Goal: Information Seeking & Learning: Find specific page/section

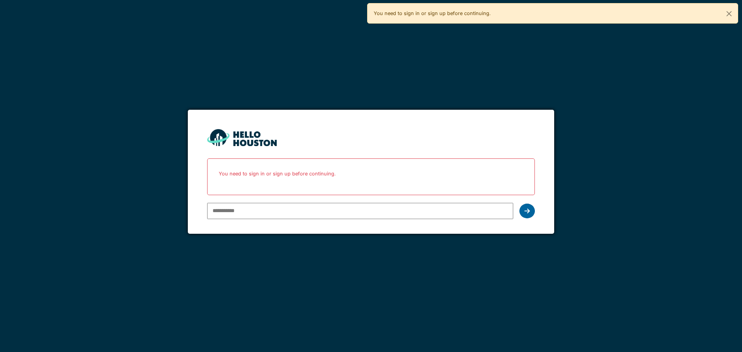
type input "**********"
click at [528, 210] on icon at bounding box center [527, 211] width 5 height 6
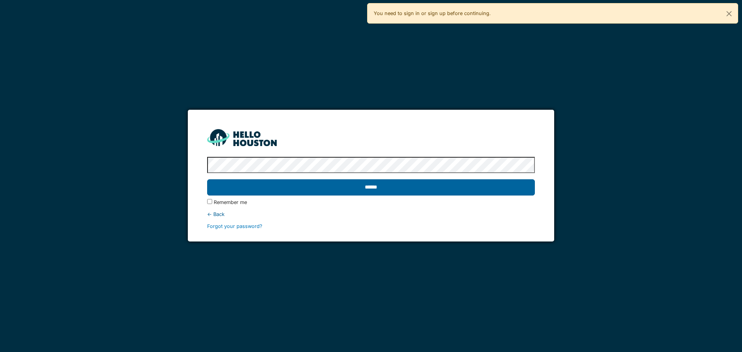
click at [353, 184] on input "******" at bounding box center [371, 187] width 328 height 16
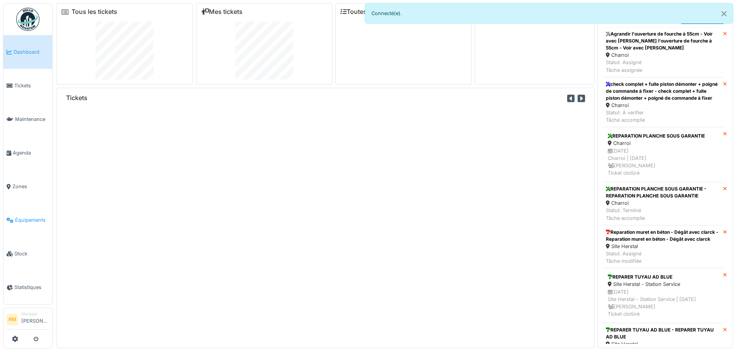
click at [34, 217] on span "Équipements" at bounding box center [32, 220] width 34 height 7
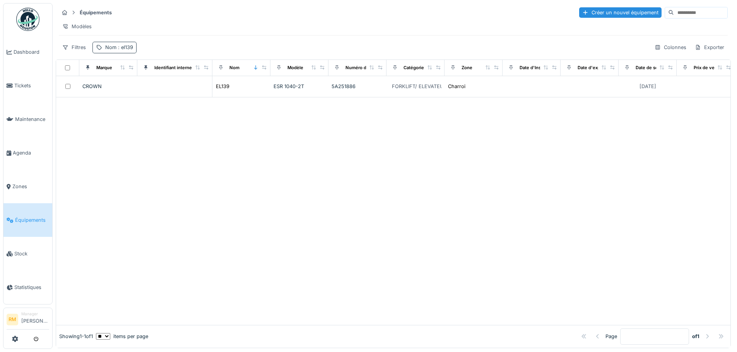
click at [123, 50] on span ": el139" at bounding box center [124, 47] width 17 height 6
drag, startPoint x: 125, startPoint y: 90, endPoint x: -9, endPoint y: 96, distance: 133.9
click at [0, 96] on html "Dashboard Tickets Maintenance Agenda Zones Équipements Stock Statistiques RM Ma…" at bounding box center [368, 176] width 737 height 352
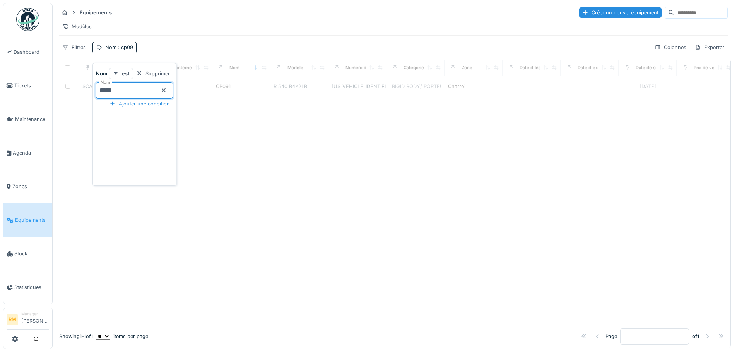
type input "*****"
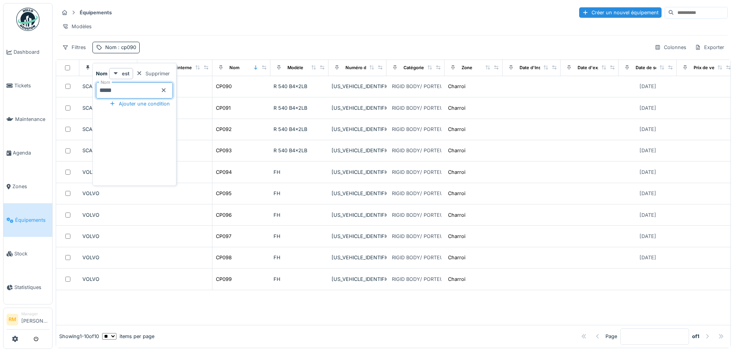
click at [215, 26] on div "Modèles" at bounding box center [393, 26] width 669 height 11
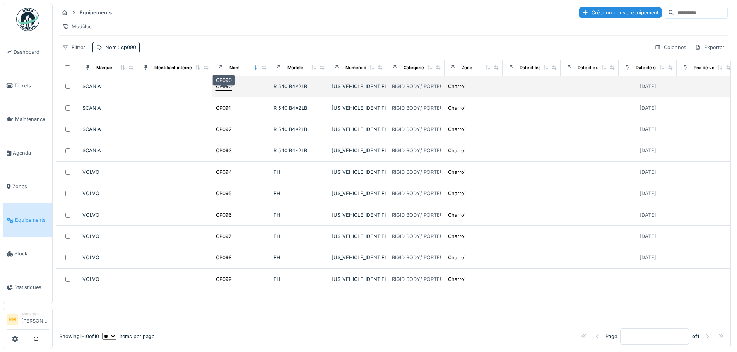
click at [224, 90] on div "CP090" at bounding box center [224, 86] width 16 height 7
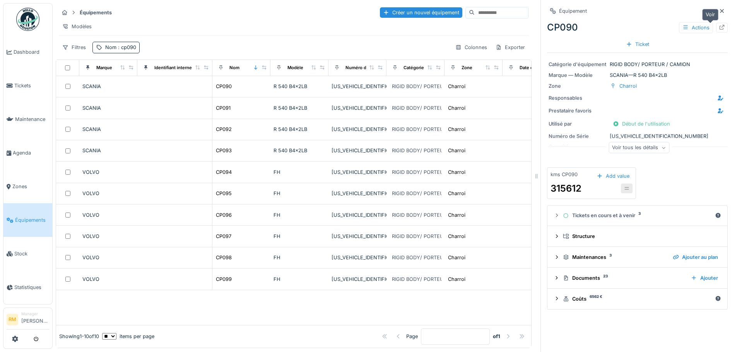
click at [718, 26] on icon at bounding box center [721, 27] width 6 height 5
click at [119, 50] on span ": cp090" at bounding box center [126, 47] width 20 height 6
drag, startPoint x: 123, startPoint y: 91, endPoint x: 36, endPoint y: 97, distance: 86.4
click at [40, 92] on body "Dashboard Tickets Maintenance Agenda Zones Équipements Stock Statistiques RM Ma…" at bounding box center [368, 176] width 737 height 352
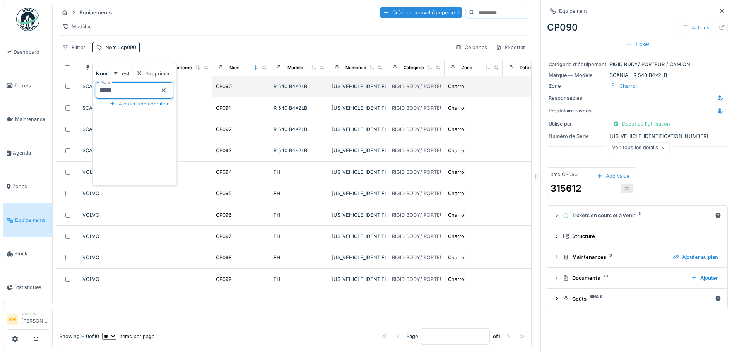
type input "*****"
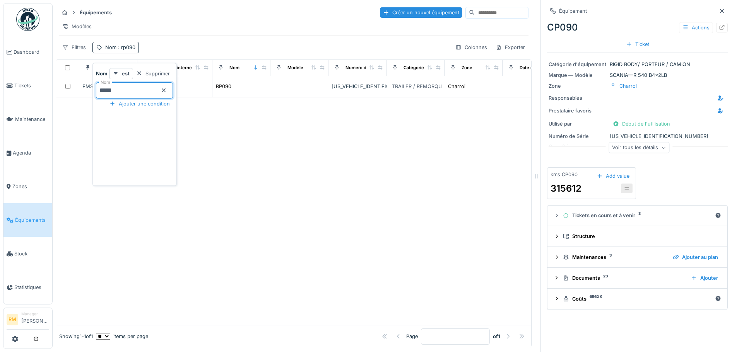
click at [281, 31] on div "Modèles" at bounding box center [293, 26] width 469 height 11
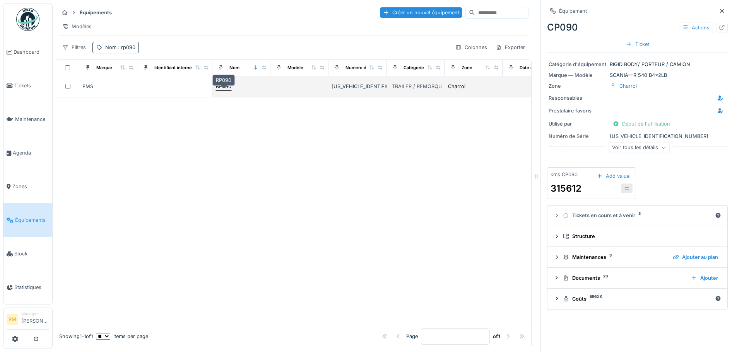
click at [228, 90] on div "RP090" at bounding box center [223, 86] width 15 height 7
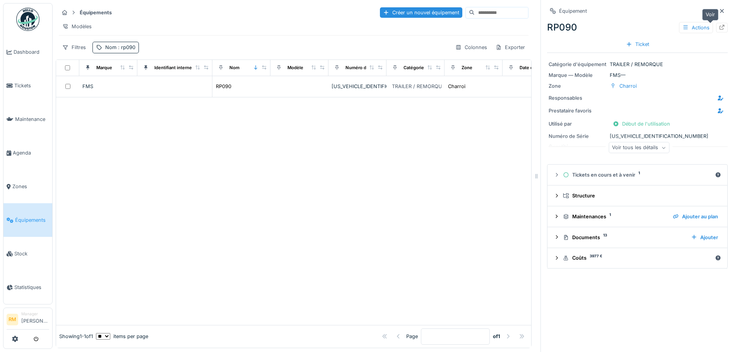
click at [718, 26] on icon at bounding box center [721, 27] width 6 height 5
click at [133, 50] on span ": rp090" at bounding box center [125, 47] width 19 height 6
drag, startPoint x: 111, startPoint y: 94, endPoint x: 21, endPoint y: 104, distance: 90.7
click at [29, 104] on body "Dashboard Tickets Maintenance Agenda Zones Équipements Stock Statistiques RM Ma…" at bounding box center [368, 176] width 737 height 352
type input "*****"
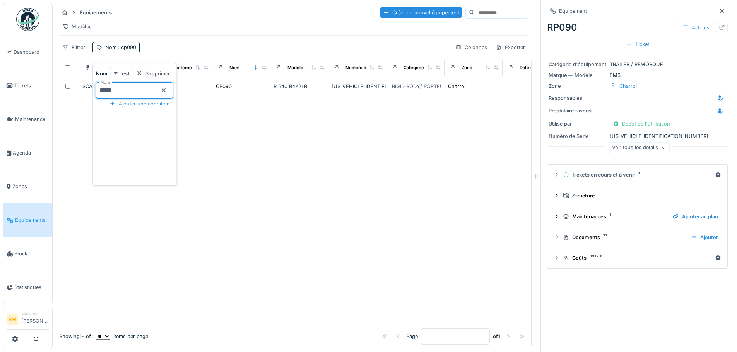
drag, startPoint x: 211, startPoint y: 44, endPoint x: 217, endPoint y: 58, distance: 14.9
click at [212, 44] on div "Équipements Créer un nouvel équipement Modèles Filtres Nom : cp090 Colonnes Exp…" at bounding box center [294, 29] width 476 height 53
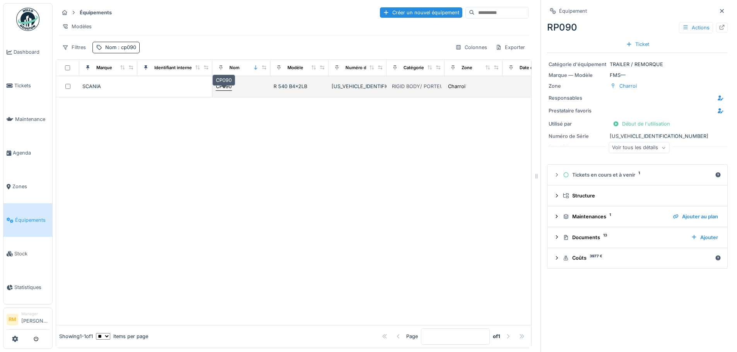
click at [221, 90] on div "CP090" at bounding box center [224, 86] width 16 height 7
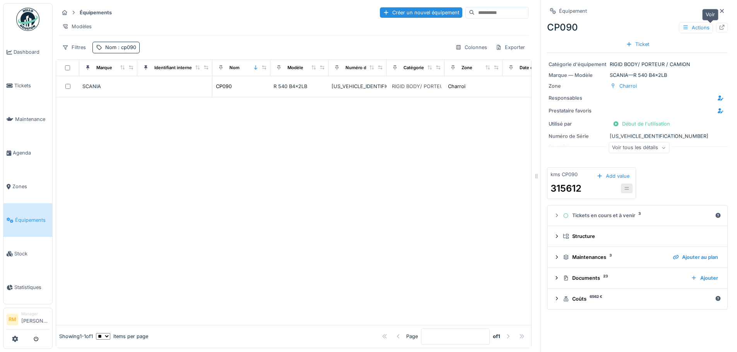
click at [718, 28] on icon at bounding box center [721, 27] width 6 height 5
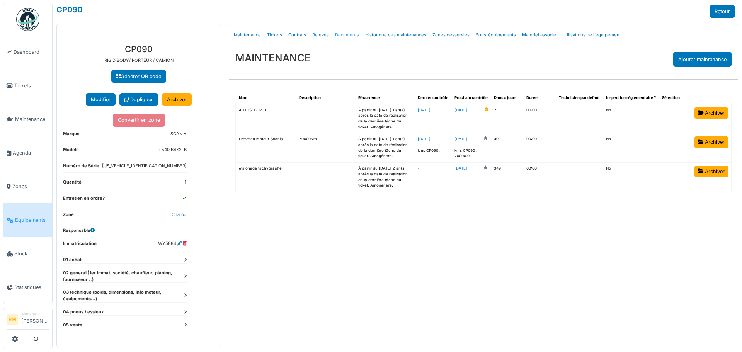
click at [345, 32] on link "Documents" at bounding box center [347, 35] width 30 height 18
select select "***"
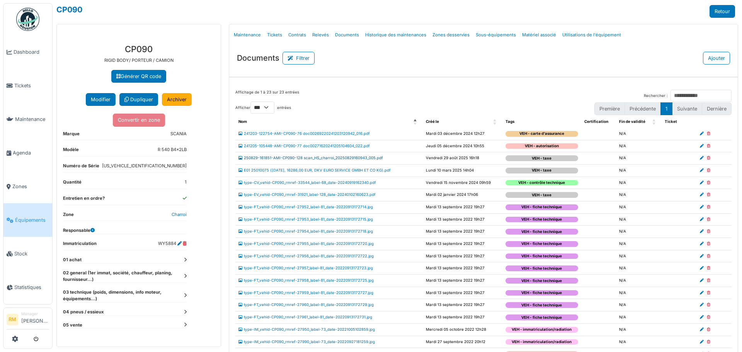
click at [367, 156] on link "250829-161851-AMI-CP090-128 scan_HS_charroi_20250829160943_005.pdf" at bounding box center [311, 158] width 145 height 4
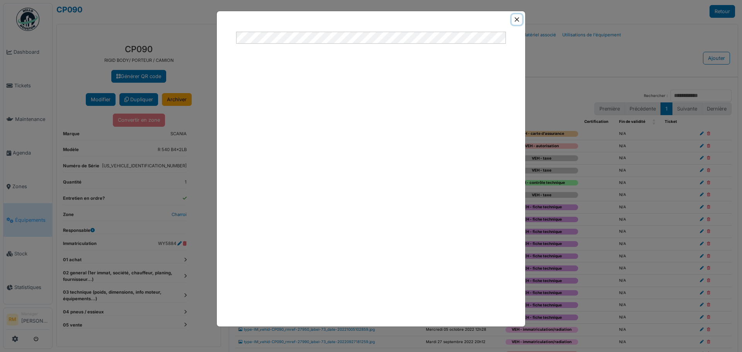
click at [515, 19] on button "Close" at bounding box center [517, 19] width 10 height 10
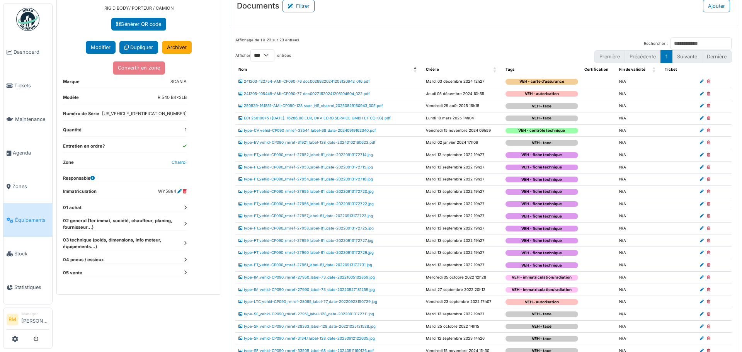
scroll to position [5, 0]
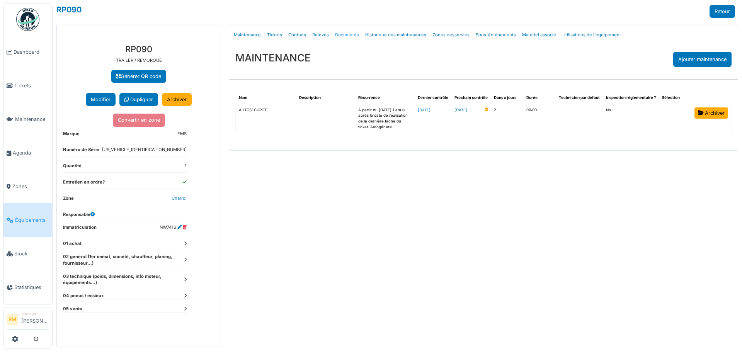
click at [352, 36] on link "Documents" at bounding box center [347, 35] width 30 height 18
select select "***"
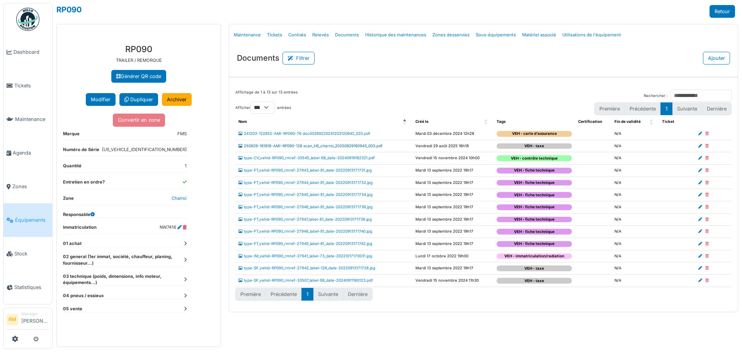
click at [345, 147] on link "250829-161818-AMI-RP090-128 scan_HS_charroi_20250829160943_003.pdf" at bounding box center [311, 146] width 144 height 4
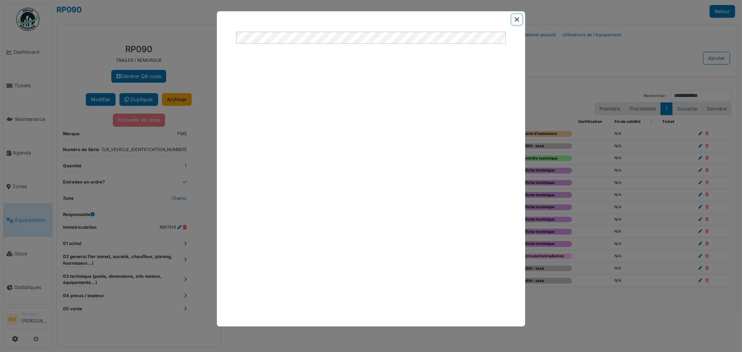
click at [516, 20] on button "Close" at bounding box center [517, 19] width 10 height 10
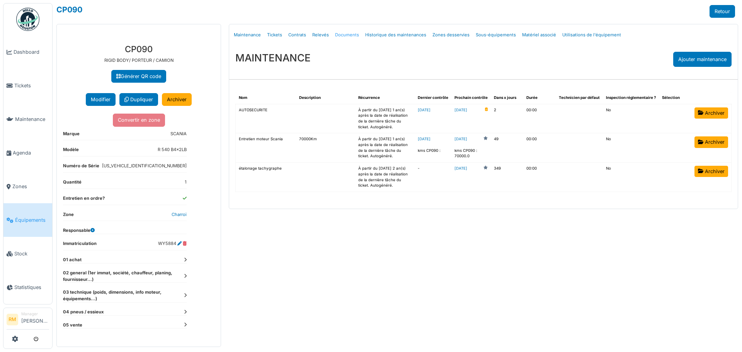
click at [349, 32] on link "Documents" at bounding box center [347, 35] width 30 height 18
select select "***"
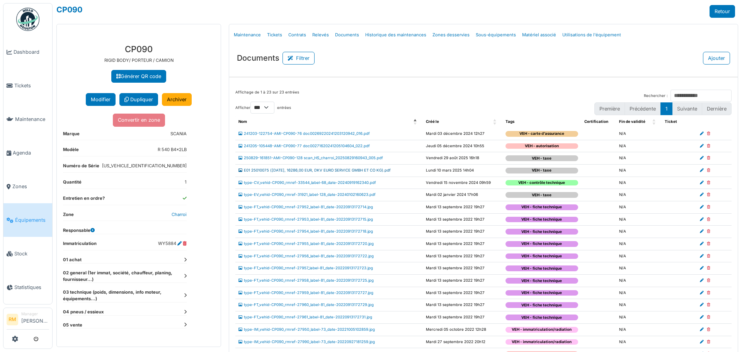
click at [363, 170] on link "E01 25010075 ([DATE], 16286,00 EUR, DKV EURO SERVICE GMBH ET CO KG).pdf" at bounding box center [315, 170] width 152 height 4
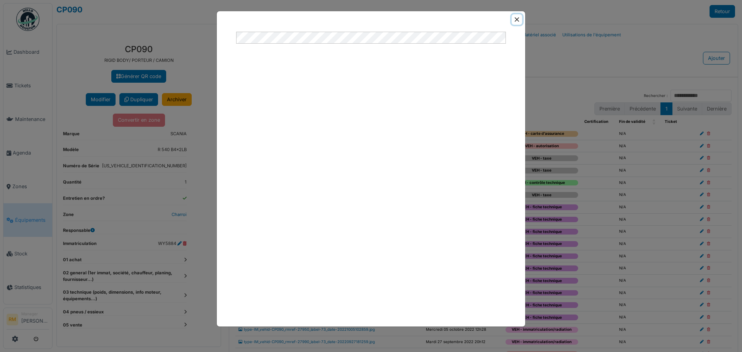
click at [516, 17] on button "Close" at bounding box center [517, 19] width 10 height 10
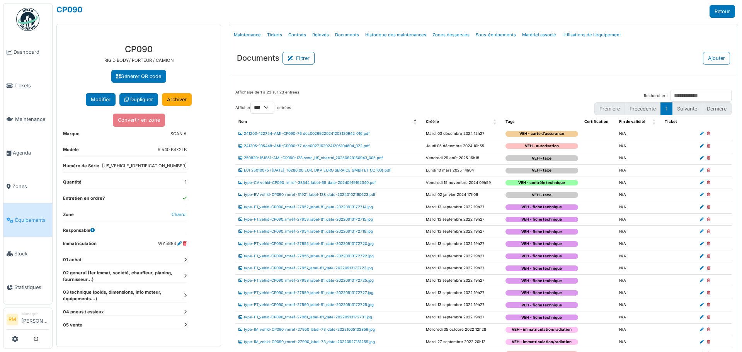
click at [348, 194] on link "type-EV_vehid-CP090_rmref-31921_label-128_date-20240102160623.pdf" at bounding box center [307, 195] width 137 height 4
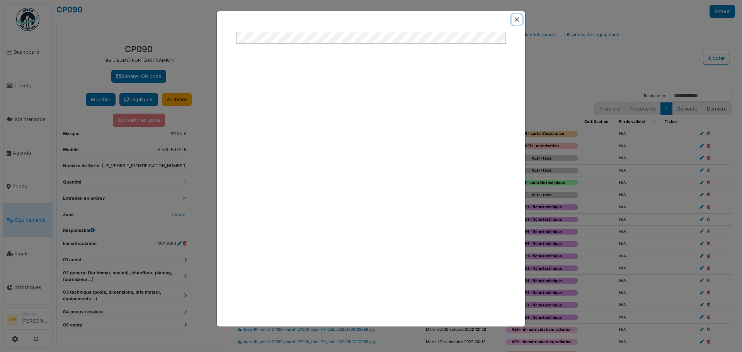
click at [518, 22] on button "Close" at bounding box center [517, 19] width 10 height 10
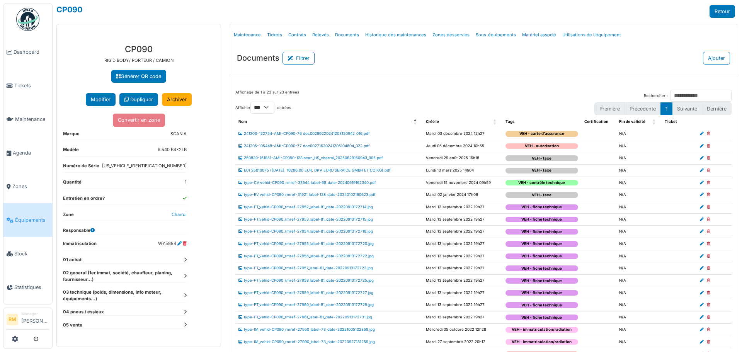
click at [357, 146] on link "241205-105448-AMI-CP090-77 doc00271620241205104604_022.pdf" at bounding box center [304, 146] width 131 height 4
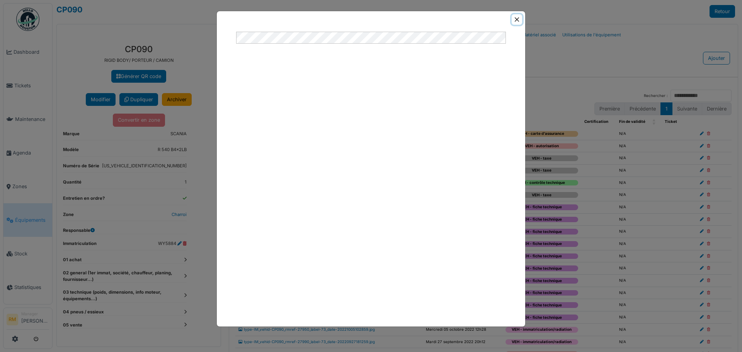
click at [513, 14] on button "Close" at bounding box center [517, 19] width 10 height 10
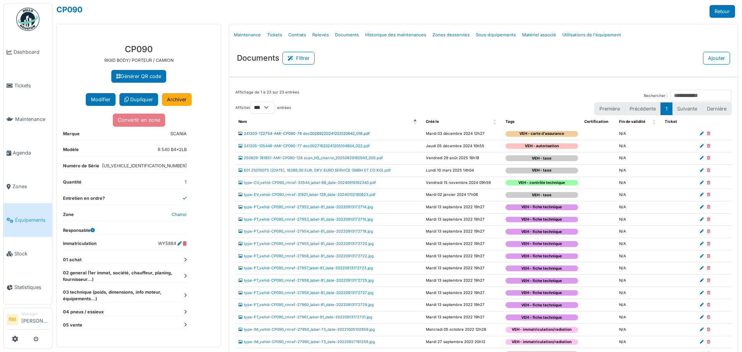
click at [321, 132] on link "241203-122754-AMI-CP090-76 doc00269220241203120942_016.pdf" at bounding box center [304, 133] width 131 height 4
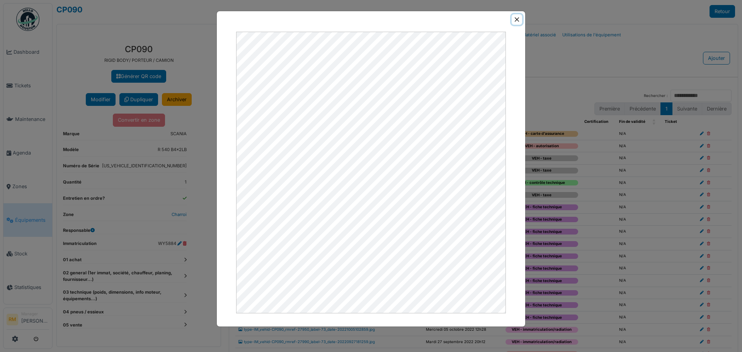
click at [514, 18] on button "Close" at bounding box center [517, 19] width 10 height 10
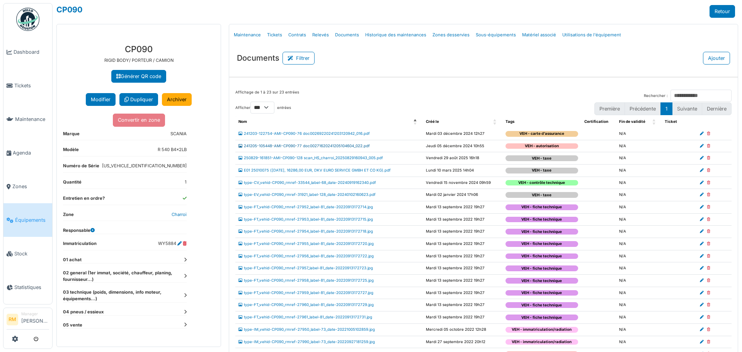
click at [352, 146] on link "241205-105448-AMI-CP090-77 doc00271620241205104604_022.pdf" at bounding box center [304, 146] width 131 height 4
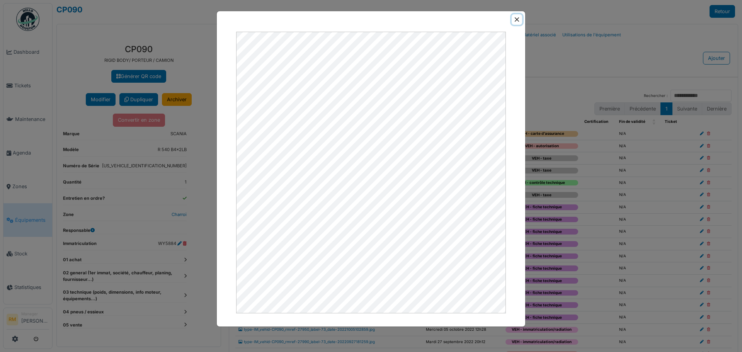
click at [518, 20] on button "Close" at bounding box center [517, 19] width 10 height 10
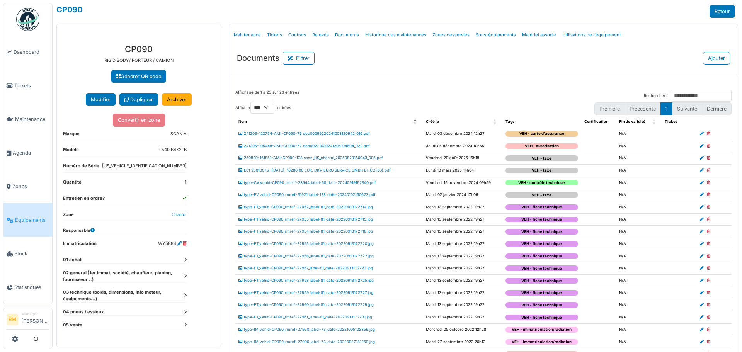
click at [368, 159] on link "250829-161851-AMI-CP090-128 scan_HS_charroi_20250829160943_005.pdf" at bounding box center [311, 158] width 145 height 4
